Goal: Find specific page/section: Find specific page/section

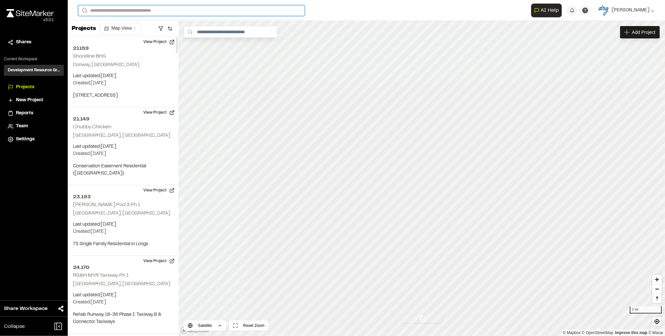
click at [126, 11] on input "Search" at bounding box center [191, 10] width 227 height 11
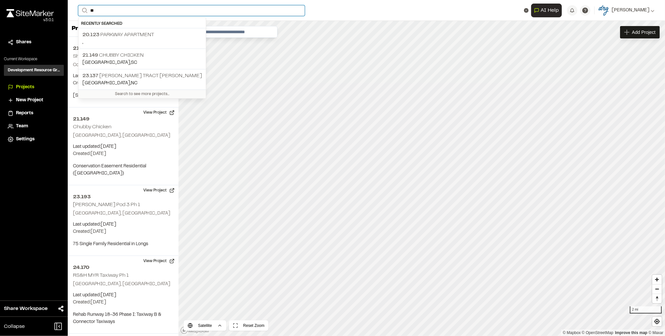
type input "*"
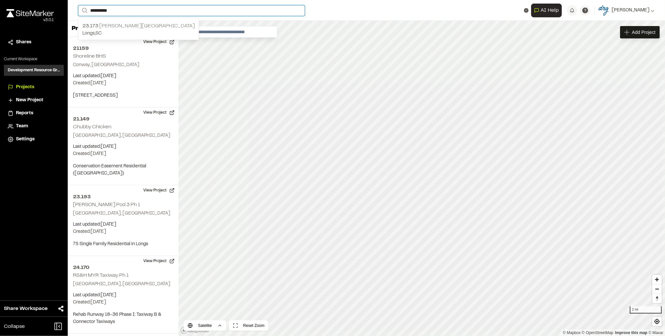
type input "**********"
click at [136, 26] on p "[STREET_ADDRESS][PERSON_NAME]" at bounding box center [138, 26] width 112 height 8
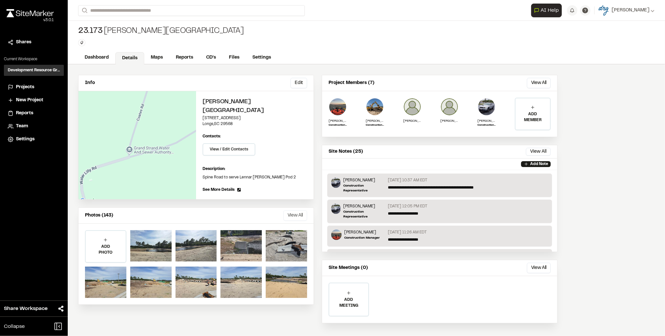
click at [298, 210] on button "View All" at bounding box center [295, 215] width 24 height 10
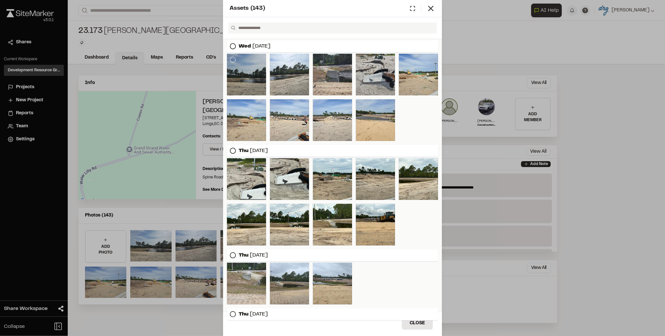
click at [258, 73] on div at bounding box center [246, 75] width 39 height 42
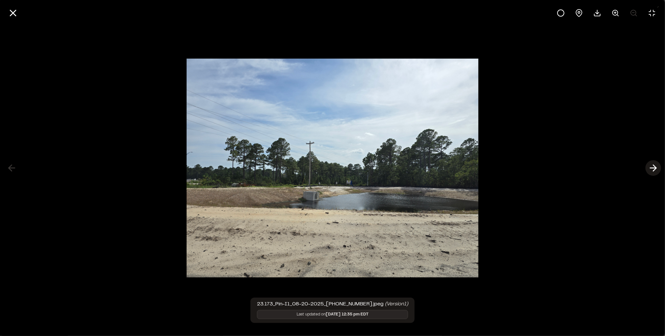
click at [653, 164] on icon at bounding box center [653, 167] width 10 height 11
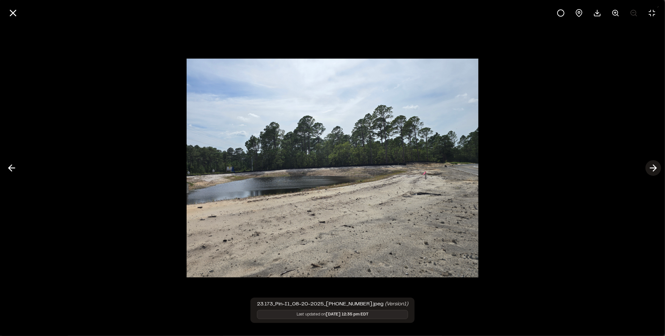
click at [653, 164] on icon at bounding box center [653, 167] width 10 height 11
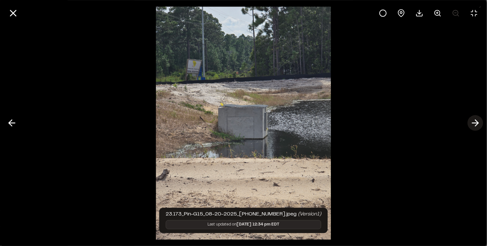
click at [475, 121] on icon at bounding box center [475, 123] width 10 height 11
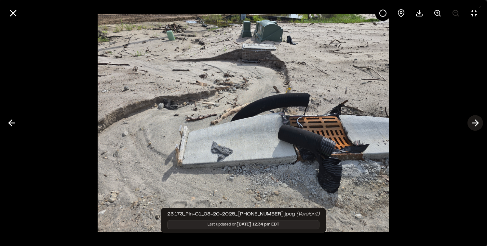
click at [474, 123] on line at bounding box center [476, 123] width 6 height 0
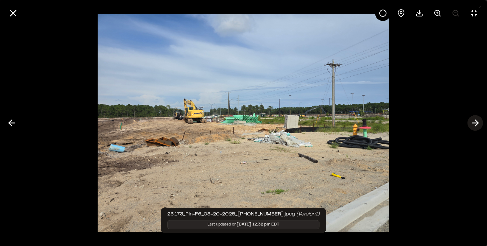
click at [474, 123] on line at bounding box center [476, 123] width 6 height 0
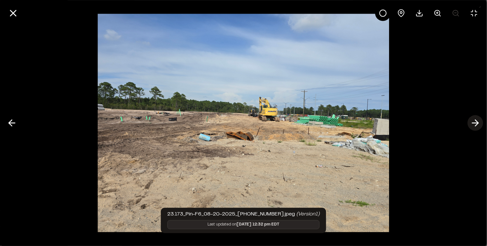
click at [474, 123] on line at bounding box center [476, 123] width 6 height 0
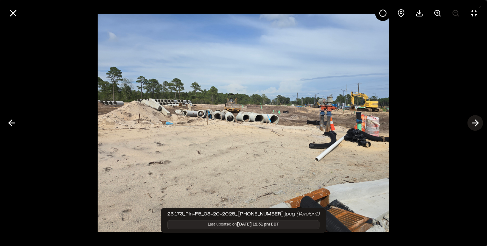
click at [474, 123] on line at bounding box center [476, 123] width 6 height 0
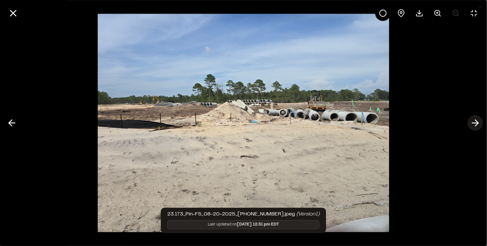
click at [474, 123] on line at bounding box center [476, 123] width 6 height 0
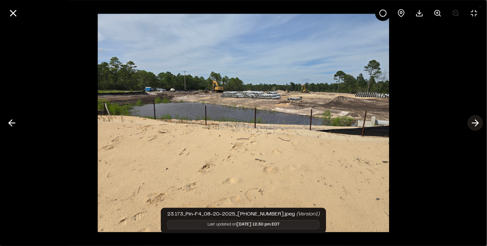
click at [474, 123] on line at bounding box center [476, 123] width 6 height 0
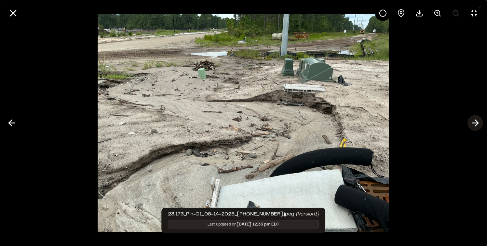
click at [474, 123] on line at bounding box center [476, 123] width 6 height 0
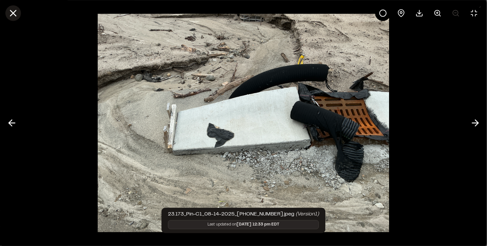
click at [16, 15] on icon at bounding box center [12, 12] width 11 height 11
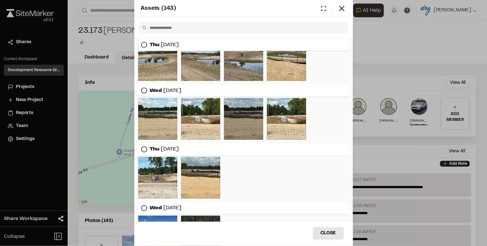
scroll to position [347, 0]
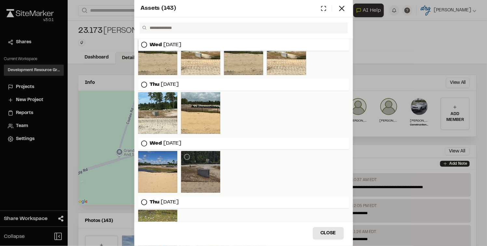
click at [212, 169] on div at bounding box center [200, 172] width 39 height 42
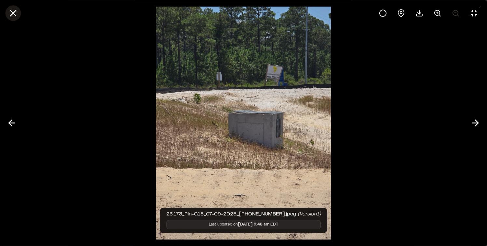
click at [15, 14] on icon at bounding box center [12, 12] width 11 height 11
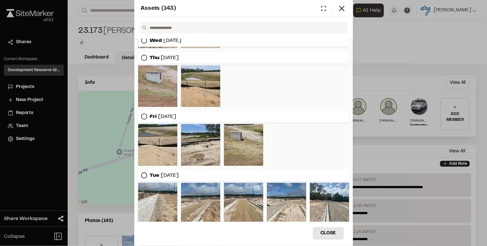
scroll to position [976, 0]
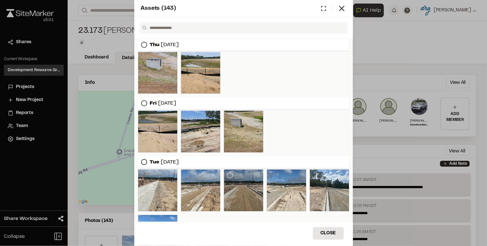
click at [245, 182] on div at bounding box center [243, 191] width 39 height 42
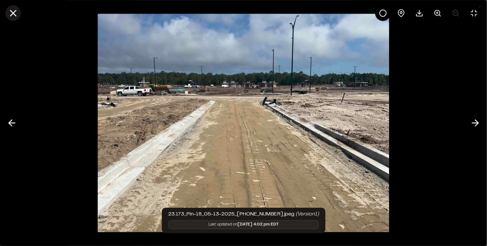
click at [17, 13] on icon at bounding box center [12, 12] width 11 height 11
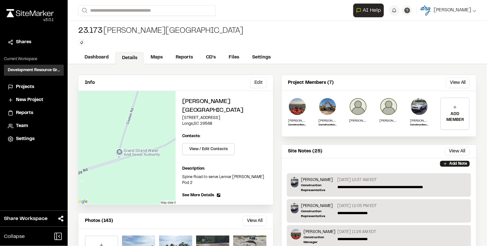
click at [120, 12] on div "Assets ( 143 ) [DATE] [DATE] [DATE] [DATE] [DATE] [DATE] [DATE] [DATE] [DATE] […" at bounding box center [243, 128] width 487 height 246
click at [129, 11] on input "Search" at bounding box center [147, 10] width 138 height 11
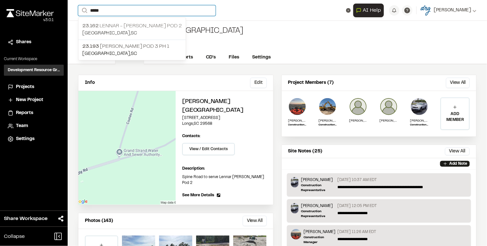
type input "*****"
click at [149, 27] on p "23.162 Lennar - [PERSON_NAME] Pod 2" at bounding box center [132, 26] width 100 height 8
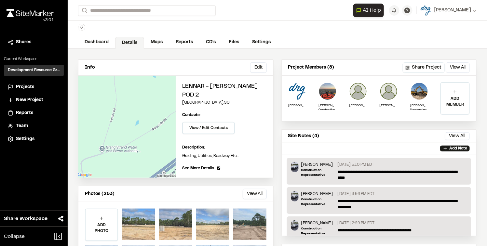
scroll to position [43, 0]
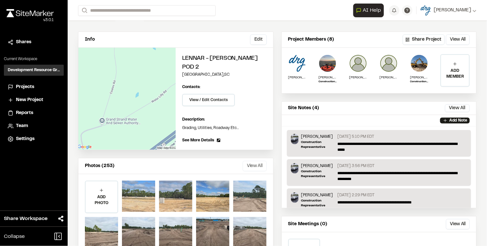
click at [252, 161] on button "View All" at bounding box center [255, 166] width 24 height 10
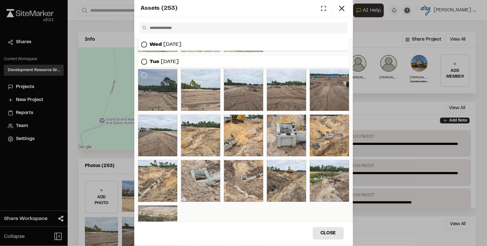
click at [166, 97] on div at bounding box center [157, 90] width 39 height 42
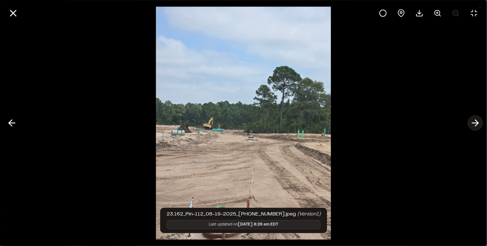
click at [477, 124] on icon at bounding box center [475, 123] width 10 height 11
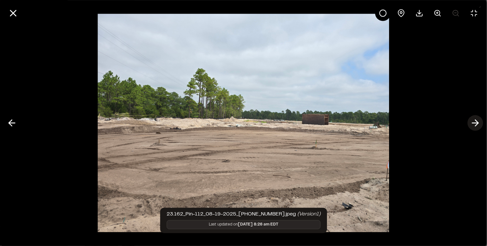
click at [477, 124] on icon at bounding box center [475, 123] width 10 height 11
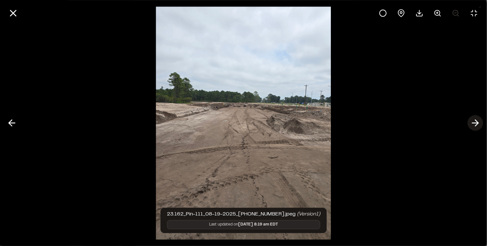
click at [477, 124] on icon at bounding box center [475, 123] width 10 height 11
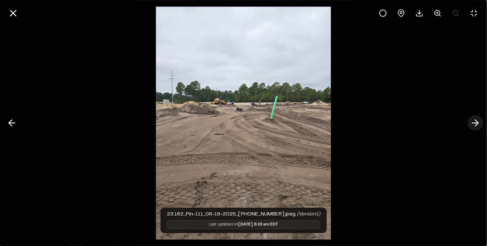
click at [477, 124] on icon at bounding box center [475, 123] width 10 height 11
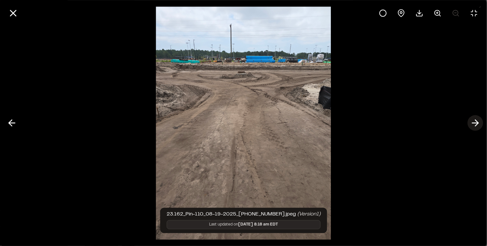
click at [477, 124] on icon at bounding box center [475, 123] width 10 height 11
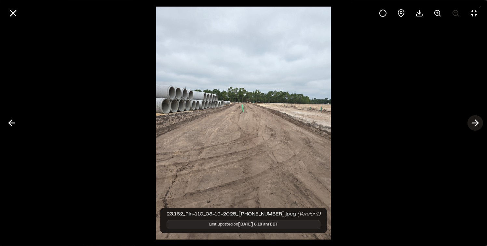
click at [477, 124] on icon at bounding box center [475, 123] width 10 height 11
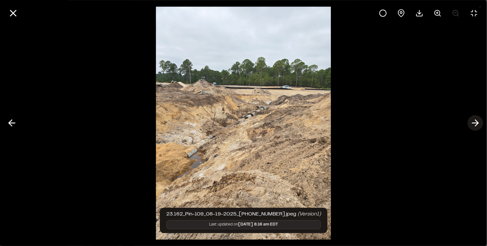
click at [475, 125] on icon at bounding box center [475, 123] width 10 height 11
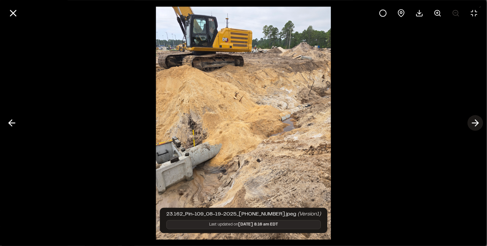
click at [477, 124] on icon at bounding box center [475, 123] width 10 height 11
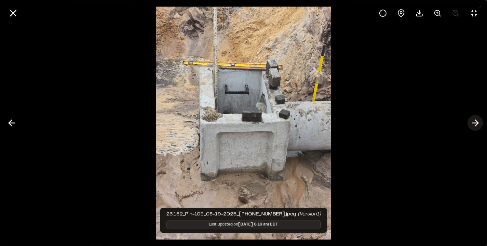
click at [475, 123] on line at bounding box center [476, 123] width 6 height 0
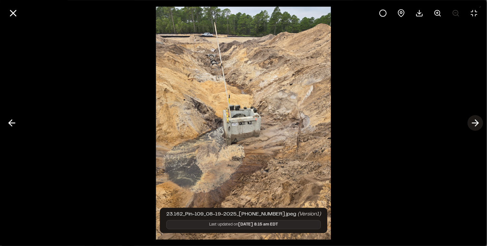
click at [471, 122] on icon at bounding box center [475, 123] width 10 height 11
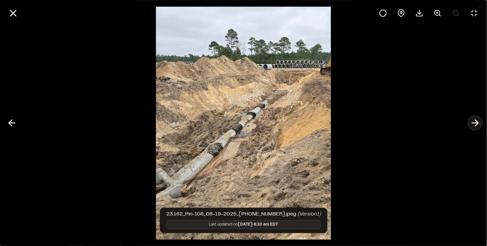
click at [478, 127] on icon at bounding box center [475, 123] width 10 height 11
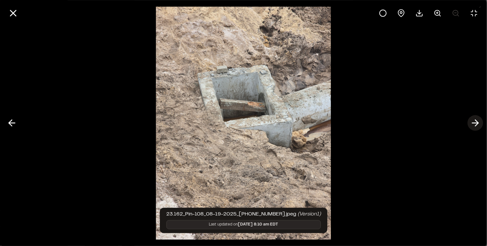
click at [476, 121] on polyline at bounding box center [476, 123] width 3 height 6
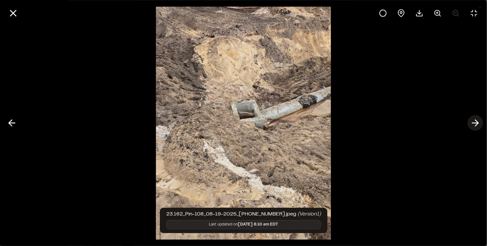
click at [475, 124] on icon at bounding box center [475, 123] width 10 height 11
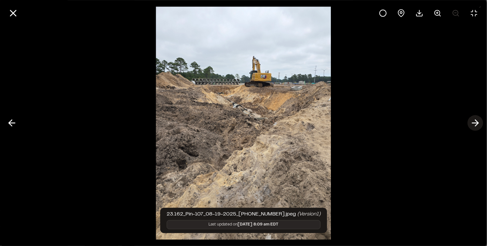
click at [475, 124] on icon at bounding box center [475, 123] width 10 height 11
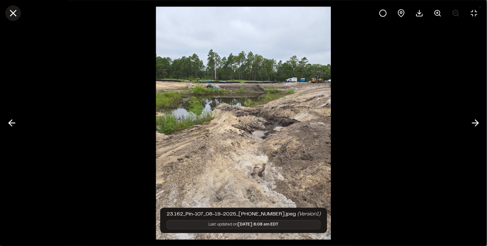
click at [14, 12] on line at bounding box center [13, 13] width 6 height 6
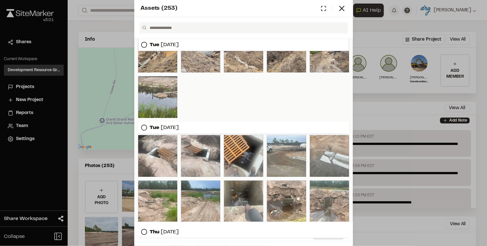
scroll to position [239, 0]
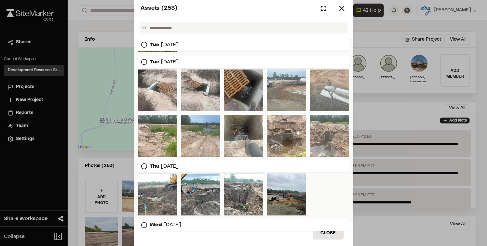
click at [244, 101] on div at bounding box center [243, 91] width 39 height 42
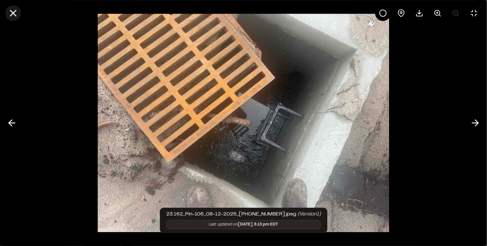
click at [10, 14] on icon at bounding box center [12, 12] width 11 height 11
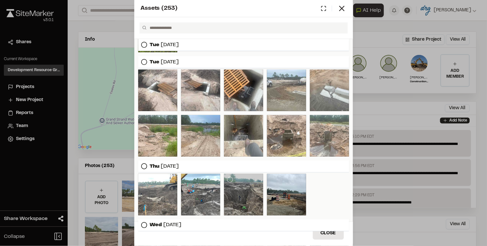
click at [229, 197] on div at bounding box center [243, 195] width 39 height 42
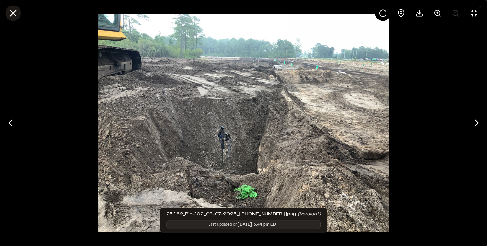
click at [12, 13] on icon at bounding box center [12, 12] width 11 height 11
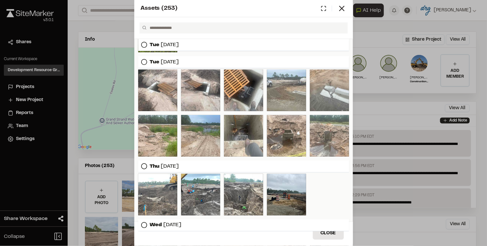
click at [24, 10] on div "Assets ( 253 ) [DATE] [DATE] [DATE] [DATE] [DATE] [DATE] [DATE] Close Select Do…" at bounding box center [243, 123] width 487 height 246
